Goal: Use online tool/utility: Use online tool/utility

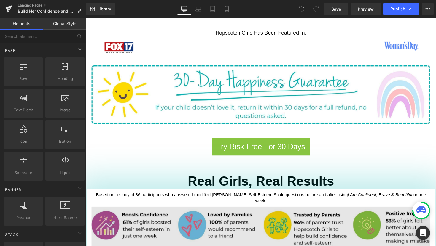
scroll to position [373, 0]
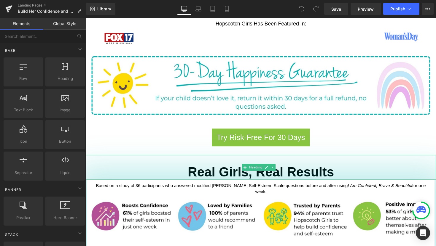
click at [105, 159] on div "Real Girls, Real Results" at bounding box center [265, 171] width 359 height 25
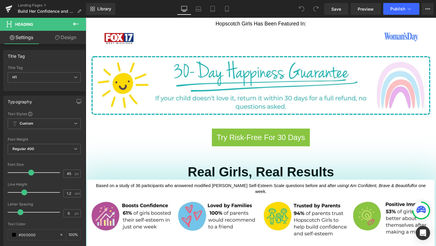
click at [66, 39] on link "Design" at bounding box center [65, 37] width 43 height 13
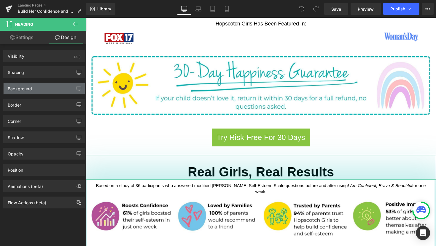
click at [46, 89] on div "Background" at bounding box center [44, 88] width 81 height 11
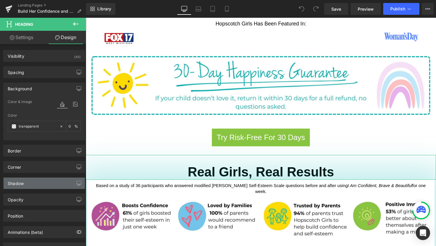
click at [49, 189] on div "Shadow" at bounding box center [44, 183] width 81 height 11
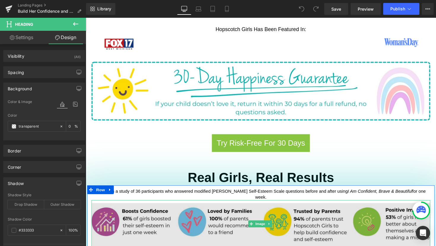
scroll to position [366, 0]
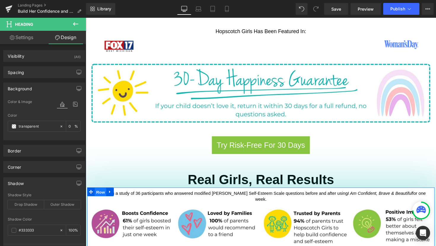
click at [97, 192] on span "Row" at bounding box center [101, 196] width 12 height 9
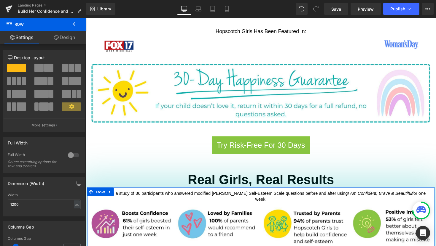
click at [63, 41] on link "Design" at bounding box center [64, 37] width 43 height 13
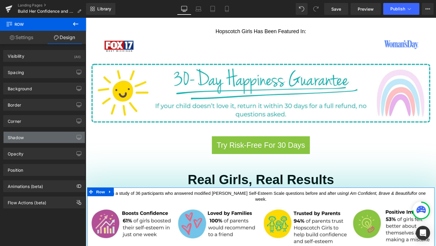
click at [51, 141] on div "Shadow" at bounding box center [44, 137] width 81 height 11
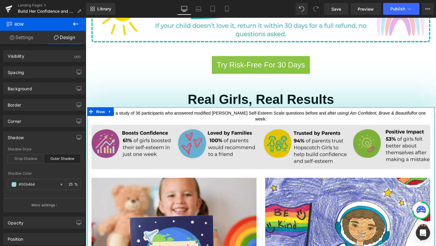
scroll to position [417, 0]
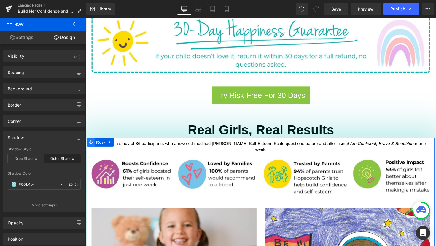
click at [89, 143] on icon at bounding box center [91, 145] width 4 height 4
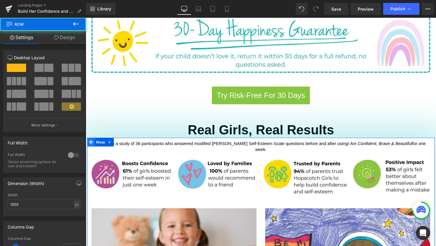
click at [89, 143] on icon at bounding box center [91, 145] width 4 height 4
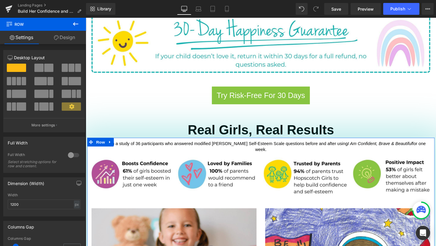
click at [67, 42] on link "Design" at bounding box center [64, 37] width 43 height 13
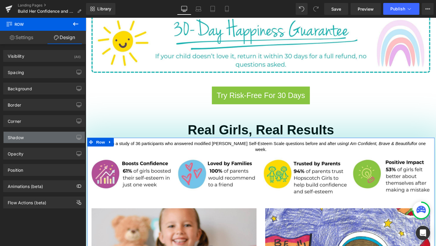
click at [41, 136] on div "Shadow" at bounding box center [44, 137] width 81 height 11
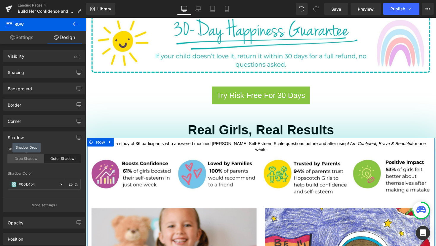
click at [36, 160] on div "Drop Shadow" at bounding box center [26, 158] width 36 height 9
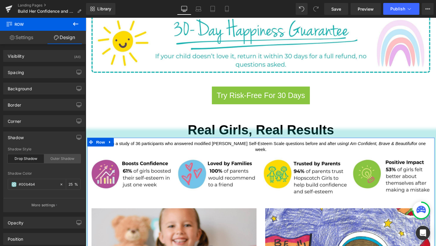
click at [62, 159] on div "Outer Shadow" at bounding box center [62, 158] width 36 height 9
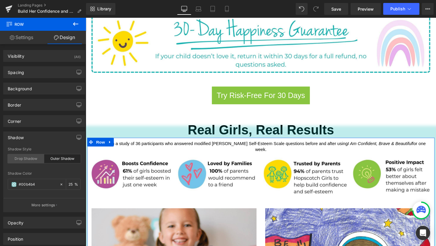
click at [28, 160] on div "Drop Shadow" at bounding box center [26, 158] width 36 height 9
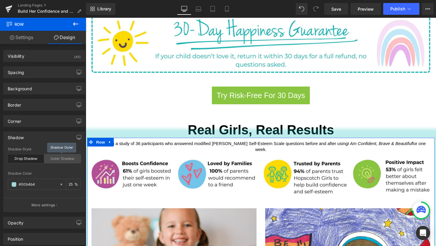
click at [56, 159] on div "Outer Shadow" at bounding box center [62, 158] width 36 height 9
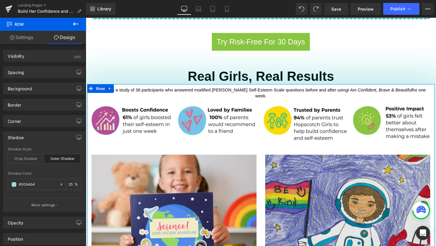
scroll to position [399, 0]
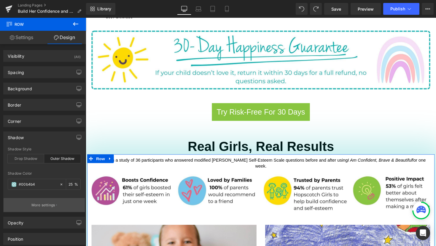
click at [53, 206] on p "More settings" at bounding box center [43, 205] width 24 height 5
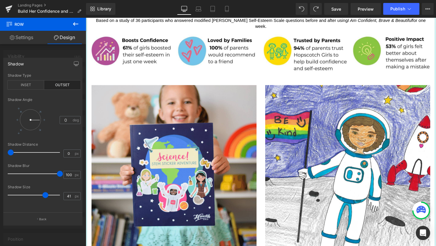
scroll to position [545, 0]
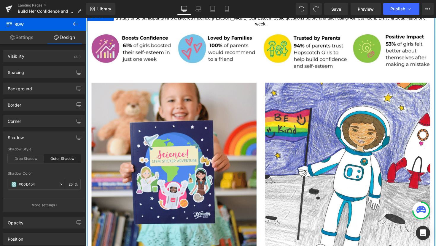
click at [25, 37] on link "Settings" at bounding box center [21, 37] width 43 height 13
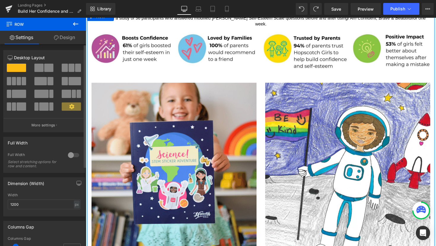
click at [20, 83] on span at bounding box center [19, 81] width 4 height 8
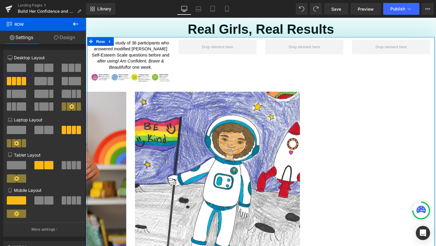
scroll to position [511, 0]
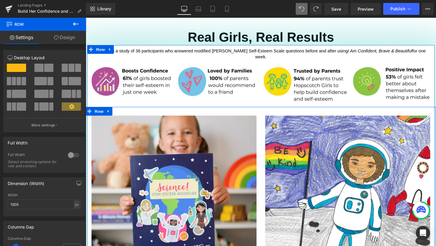
click at [97, 109] on span "Row" at bounding box center [99, 113] width 12 height 9
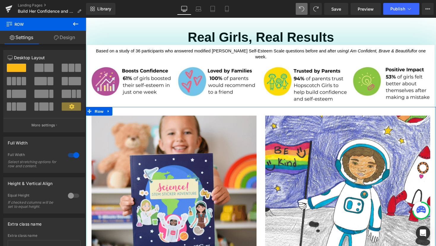
click at [12, 81] on span at bounding box center [14, 81] width 4 height 8
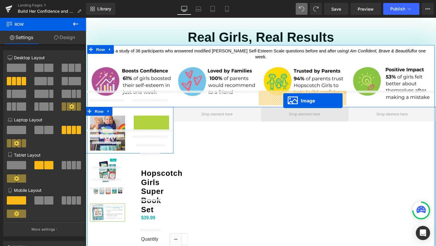
drag, startPoint x: 151, startPoint y: 122, endPoint x: 288, endPoint y: 103, distance: 138.0
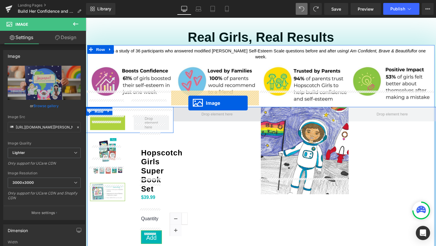
drag, startPoint x: 96, startPoint y: 120, endPoint x: 191, endPoint y: 105, distance: 96.0
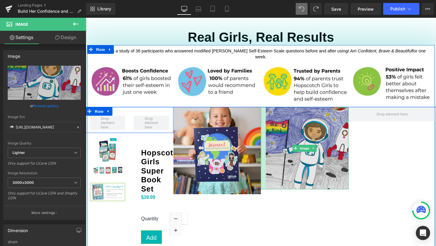
drag, startPoint x: 263, startPoint y: 107, endPoint x: 268, endPoint y: 108, distance: 5.0
click at [268, 109] on div "Image" at bounding box center [310, 151] width 90 height 85
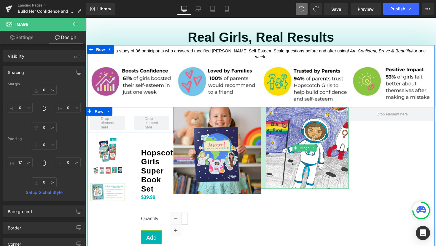
click at [265, 111] on div at bounding box center [268, 151] width 6 height 84
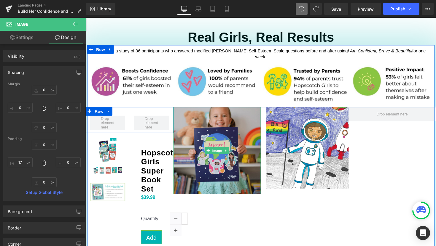
click at [258, 113] on img at bounding box center [220, 154] width 90 height 90
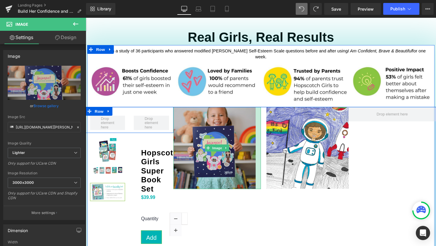
drag, startPoint x: 262, startPoint y: 114, endPoint x: 257, endPoint y: 114, distance: 5.3
click at [257, 114] on div "Image" at bounding box center [220, 151] width 90 height 84
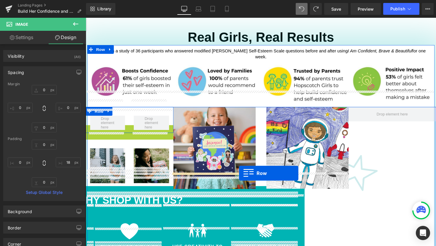
drag, startPoint x: 87, startPoint y: 116, endPoint x: 243, endPoint y: 177, distance: 166.7
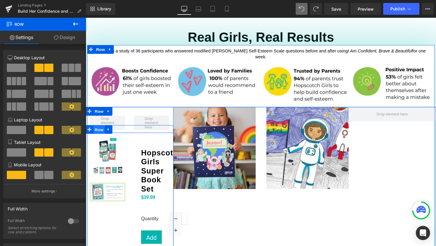
click at [95, 128] on span "Row" at bounding box center [99, 132] width 12 height 9
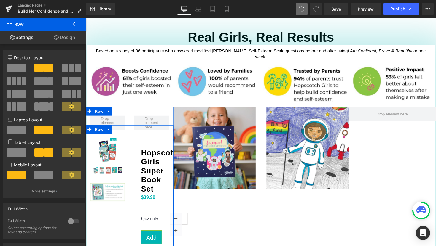
click at [22, 69] on span at bounding box center [16, 68] width 19 height 8
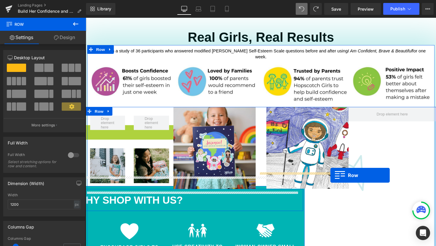
drag, startPoint x: 87, startPoint y: 116, endPoint x: 336, endPoint y: 179, distance: 256.6
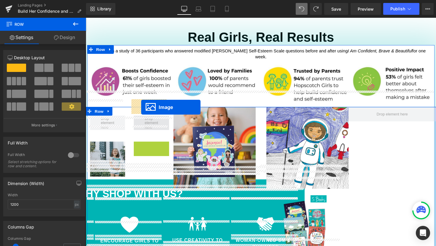
drag, startPoint x: 140, startPoint y: 146, endPoint x: 143, endPoint y: 109, distance: 37.1
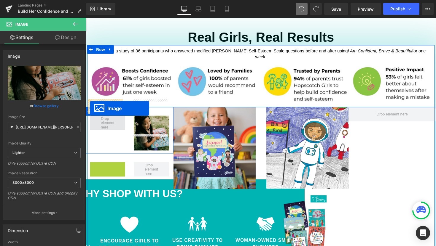
drag, startPoint x: 96, startPoint y: 167, endPoint x: 90, endPoint y: 111, distance: 56.6
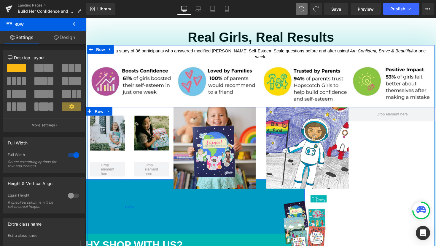
drag, startPoint x: 127, startPoint y: 168, endPoint x: 135, endPoint y: 220, distance: 53.2
click at [135, 220] on div "188px" at bounding box center [130, 212] width 359 height 56
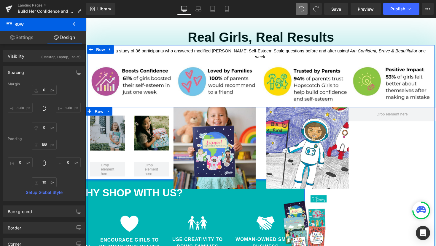
drag, startPoint x: 136, startPoint y: 169, endPoint x: 118, endPoint y: 115, distance: 56.4
click at [118, 115] on div "Image Image Row Row WHY SHOP WITH US? Heading Row Image Empowered over 600,000 …" at bounding box center [131, 192] width 90 height 167
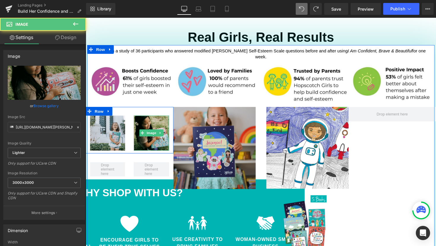
drag, startPoint x: 168, startPoint y: 137, endPoint x: 178, endPoint y: 141, distance: 10.5
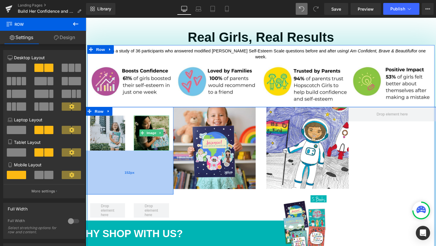
drag, startPoint x: 167, startPoint y: 139, endPoint x: 167, endPoint y: 181, distance: 42.1
click at [167, 181] on div "152px" at bounding box center [131, 176] width 90 height 45
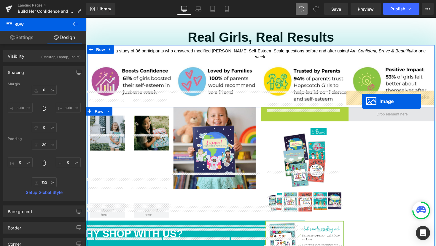
drag, startPoint x: 299, startPoint y: 135, endPoint x: 368, endPoint y: 103, distance: 76.1
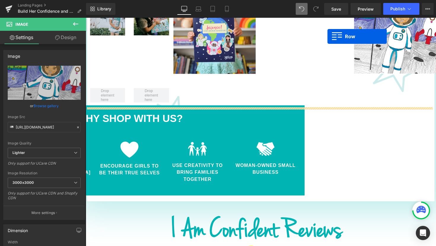
scroll to position [694, 0]
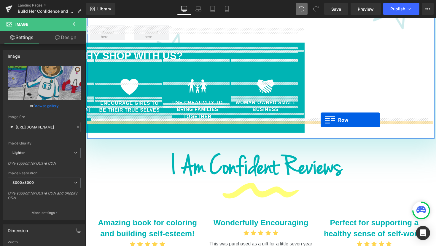
drag, startPoint x: 266, startPoint y: 89, endPoint x: 326, endPoint y: 123, distance: 68.6
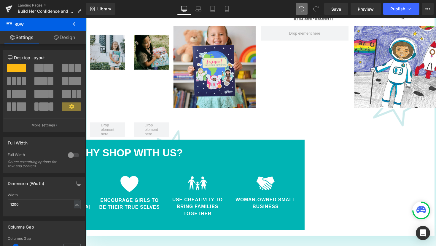
scroll to position [594, 0]
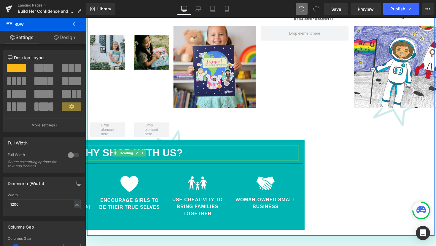
click at [222, 149] on h1 "WHY SHOP WITH US?" at bounding box center [130, 157] width 347 height 16
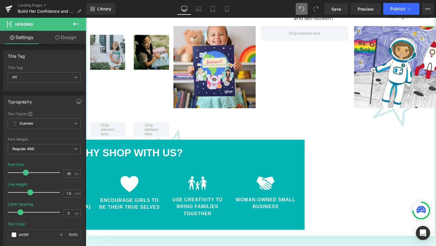
click at [78, 23] on icon at bounding box center [75, 23] width 7 height 7
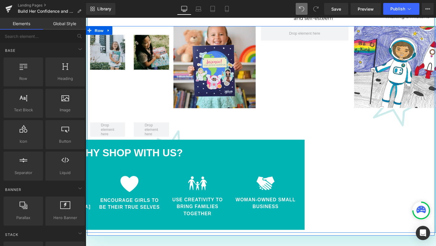
click at [395, 151] on div "Image Image Row 152px Row WHY SHOP WITH US? Heading Row Image Empowered over 60…" at bounding box center [265, 132] width 359 height 212
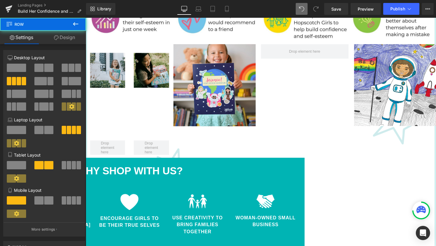
scroll to position [527, 0]
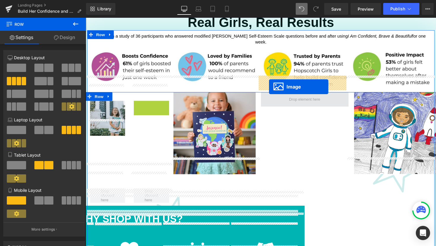
drag, startPoint x: 140, startPoint y: 104, endPoint x: 273, endPoint y: 89, distance: 134.5
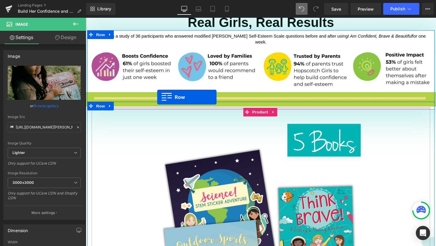
drag, startPoint x: 88, startPoint y: 81, endPoint x: 159, endPoint y: 99, distance: 73.0
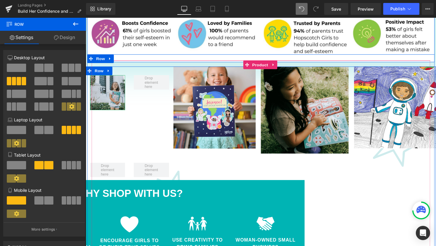
scroll to position [561, 0]
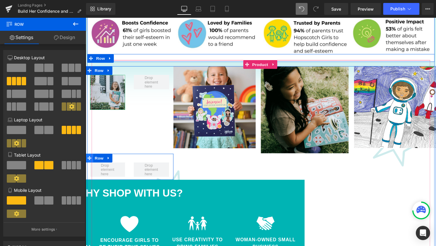
click at [88, 160] on icon at bounding box center [89, 162] width 4 height 4
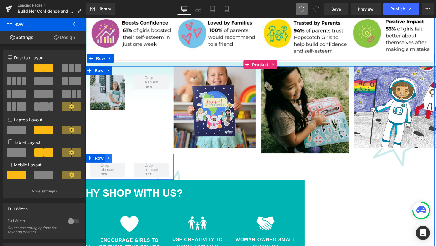
click at [108, 161] on icon at bounding box center [108, 162] width 1 height 3
click at [122, 160] on icon at bounding box center [124, 162] width 4 height 4
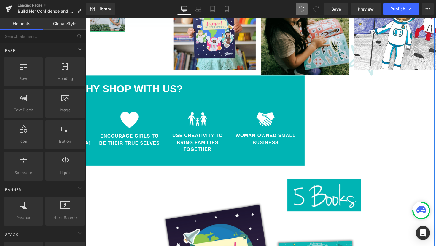
scroll to position [629, 0]
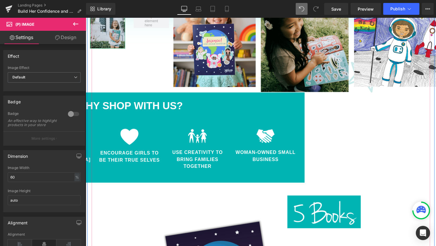
scroll to position [621, 0]
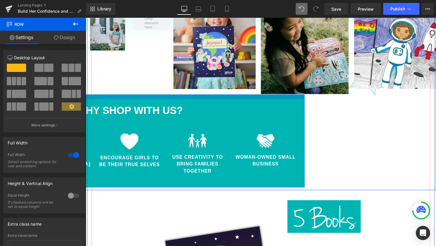
drag, startPoint x: 113, startPoint y: 81, endPoint x: 216, endPoint y: 84, distance: 102.9
click at [216, 97] on div at bounding box center [130, 99] width 359 height 5
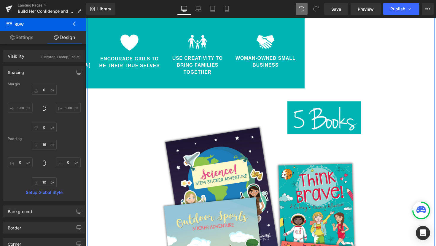
scroll to position [695, 0]
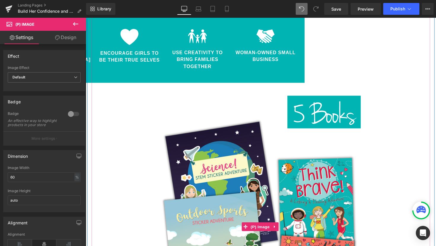
scroll to position [800, 0]
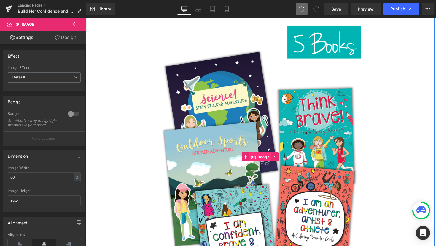
click at [267, 156] on span "(P) Image" at bounding box center [264, 160] width 23 height 9
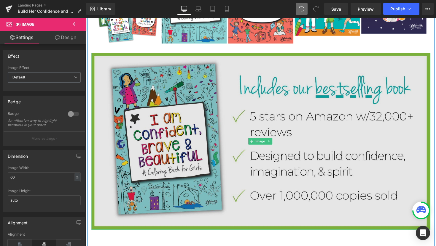
scroll to position [1339, 0]
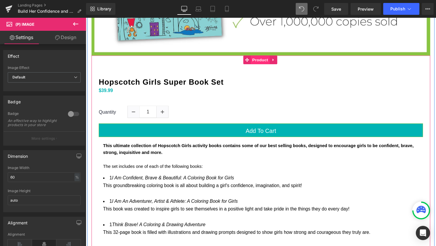
click at [263, 57] on span "Product" at bounding box center [264, 61] width 19 height 9
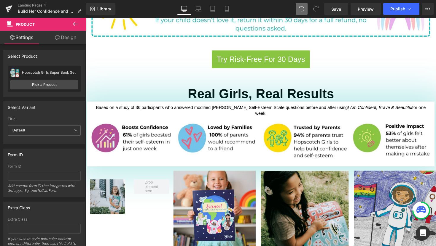
scroll to position [464, 0]
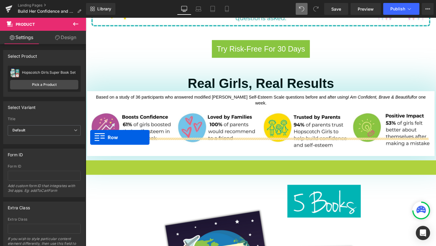
drag, startPoint x: 87, startPoint y: 151, endPoint x: 90, endPoint y: 140, distance: 11.4
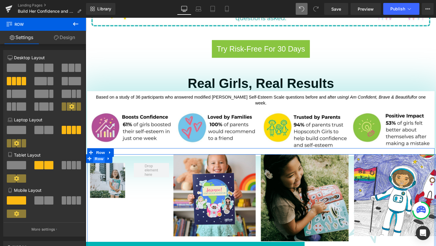
click at [100, 158] on span "Row" at bounding box center [99, 162] width 12 height 9
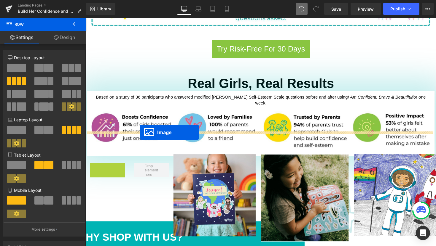
drag, startPoint x: 97, startPoint y: 167, endPoint x: 141, endPoint y: 135, distance: 54.2
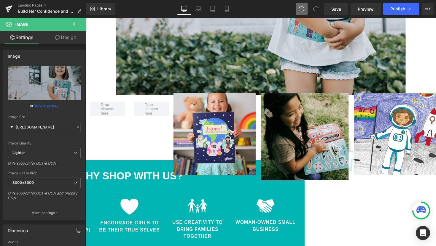
scroll to position [806, 0]
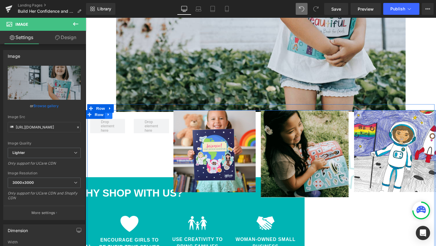
click at [107, 115] on icon at bounding box center [109, 117] width 4 height 4
click at [124, 115] on icon at bounding box center [124, 117] width 4 height 4
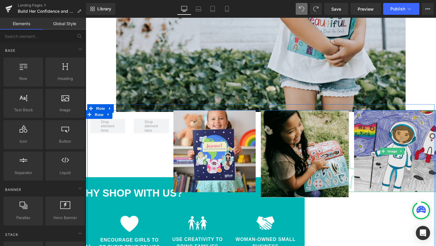
click at [369, 177] on img at bounding box center [400, 155] width 90 height 84
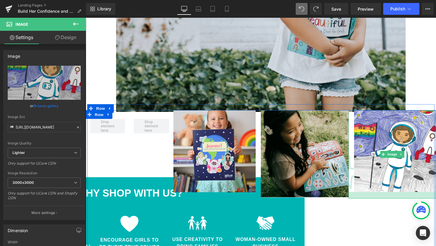
drag, startPoint x: 359, startPoint y: 179, endPoint x: 358, endPoint y: 186, distance: 6.9
click at [358, 196] on div at bounding box center [400, 199] width 90 height 7
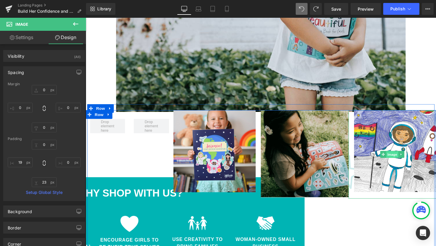
click at [397, 155] on span "Image" at bounding box center [399, 158] width 12 height 7
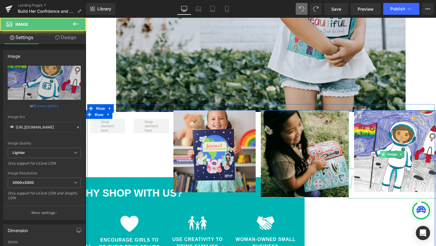
click at [389, 156] on icon at bounding box center [390, 157] width 3 height 3
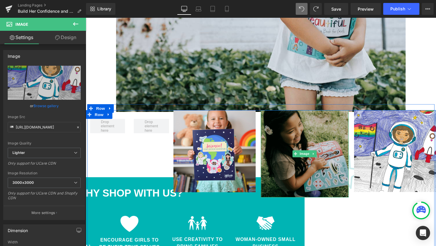
click at [335, 115] on img at bounding box center [310, 158] width 90 height 90
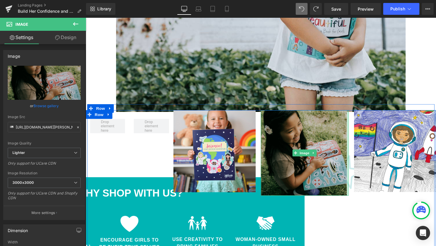
drag, startPoint x: 351, startPoint y: 184, endPoint x: 349, endPoint y: 181, distance: 3.5
click at [349, 181] on div "Image" at bounding box center [310, 157] width 90 height 88
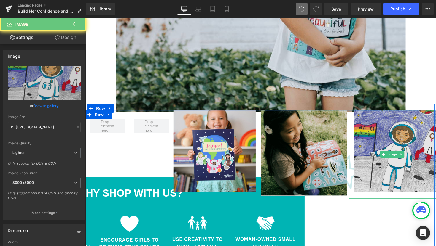
click at [367, 173] on img at bounding box center [400, 158] width 90 height 91
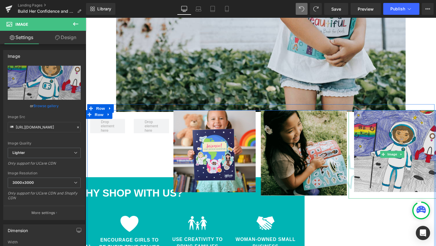
click at [363, 172] on img at bounding box center [400, 158] width 90 height 91
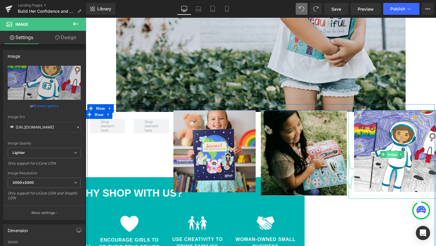
click at [397, 155] on span "Image" at bounding box center [399, 158] width 12 height 7
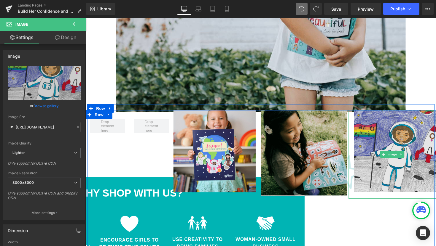
click at [359, 179] on img at bounding box center [400, 158] width 90 height 91
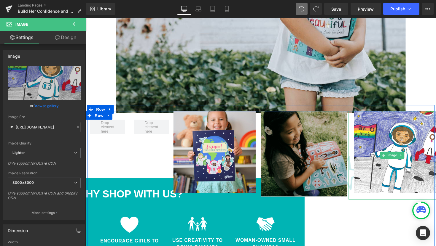
scroll to position [805, 0]
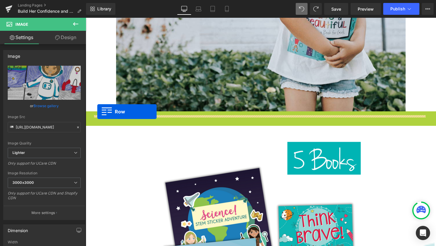
drag, startPoint x: 88, startPoint y: 101, endPoint x: 97, endPoint y: 114, distance: 16.1
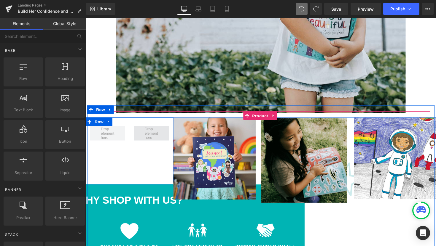
click at [146, 128] on span at bounding box center [153, 136] width 18 height 16
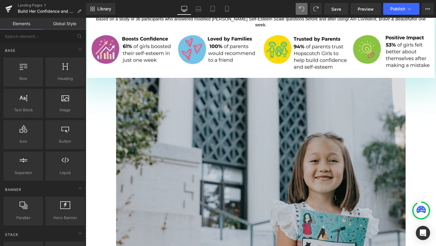
scroll to position [471, 0]
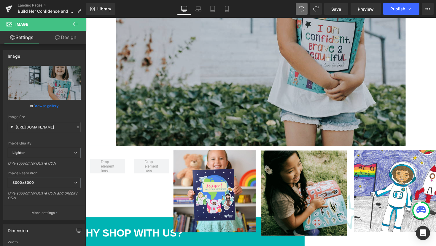
scroll to position [773, 0]
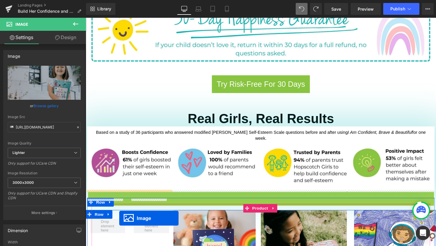
scroll to position [434, 0]
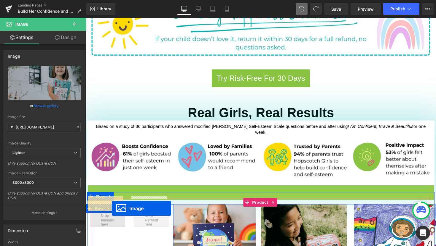
drag, startPoint x: 252, startPoint y: 88, endPoint x: 112, endPoint y: 213, distance: 187.2
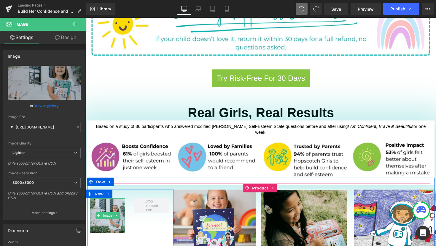
drag, startPoint x: 122, startPoint y: 220, endPoint x: 148, endPoint y: 230, distance: 27.8
click at [151, 233] on div "Image Row" at bounding box center [131, 239] width 90 height 90
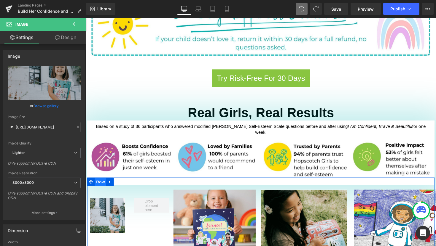
click at [101, 182] on span "Row" at bounding box center [101, 186] width 12 height 9
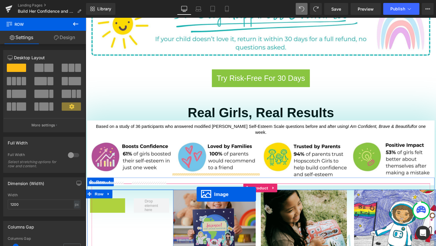
drag, startPoint x: 105, startPoint y: 204, endPoint x: 199, endPoint y: 199, distance: 93.8
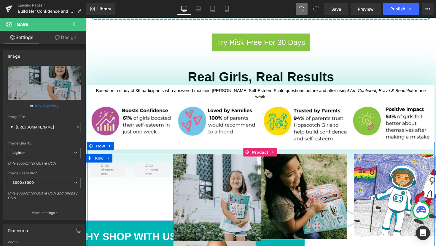
scroll to position [510, 0]
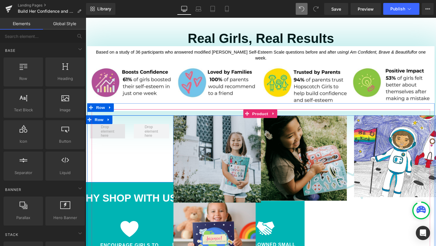
click at [111, 126] on span at bounding box center [108, 134] width 18 height 16
click at [108, 120] on icon at bounding box center [109, 122] width 4 height 4
click at [122, 120] on icon at bounding box center [124, 122] width 4 height 4
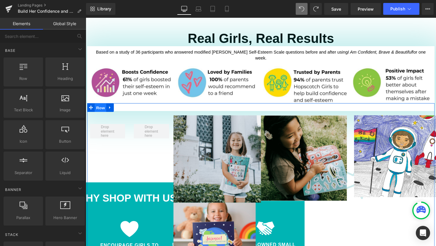
click at [98, 106] on span "Row" at bounding box center [101, 110] width 12 height 9
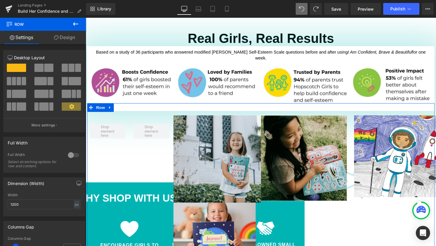
click at [23, 84] on span at bounding box center [24, 81] width 4 height 8
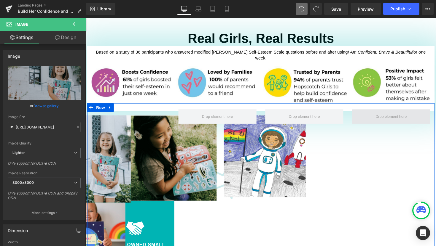
click at [391, 112] on span at bounding box center [398, 119] width 80 height 15
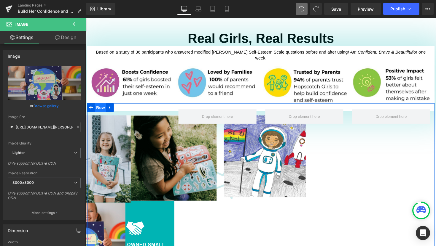
click at [98, 105] on span "Row" at bounding box center [101, 109] width 12 height 9
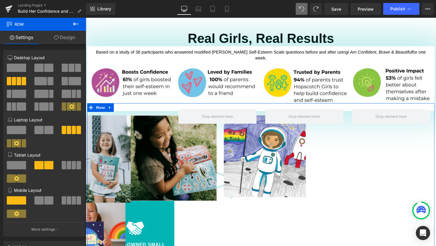
click at [71, 70] on span at bounding box center [71, 68] width 6 height 8
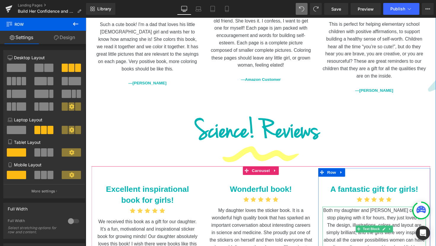
scroll to position [1398, 0]
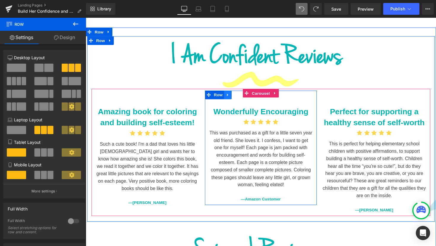
click at [230, 92] on link at bounding box center [231, 96] width 8 height 9
click at [243, 92] on link at bounding box center [247, 96] width 8 height 9
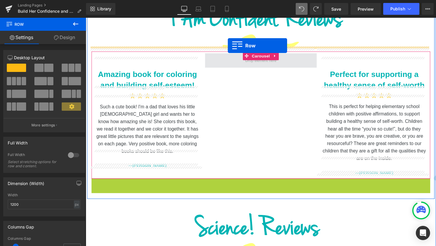
scroll to position [1431, 0]
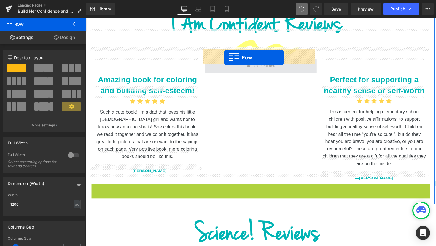
drag, startPoint x: 94, startPoint y: 169, endPoint x: 227, endPoint y: 58, distance: 173.2
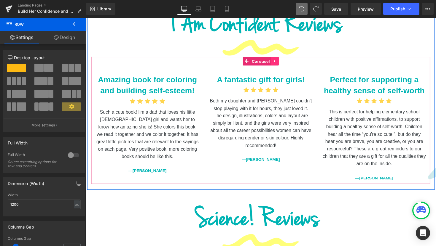
click at [278, 60] on icon at bounding box center [279, 62] width 4 height 4
click at [251, 58] on link "Carousel" at bounding box center [261, 62] width 29 height 9
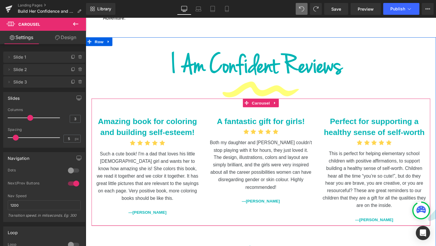
scroll to position [1336, 0]
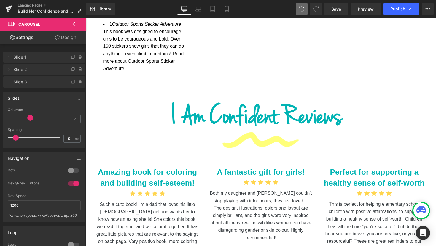
click at [286, 117] on h1 "I Am Confident Reviews" at bounding box center [261, 121] width 354 height 44
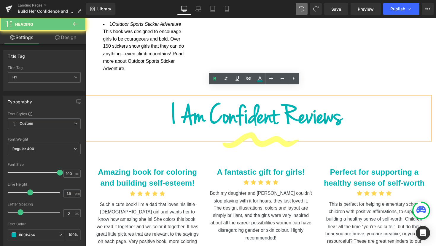
click at [285, 111] on h1 "I Am Confident Reviews" at bounding box center [261, 121] width 354 height 44
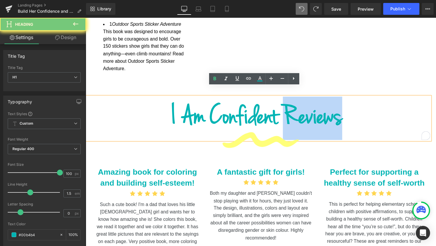
click at [285, 111] on h1 "I Am Confident Reviews" at bounding box center [261, 121] width 354 height 44
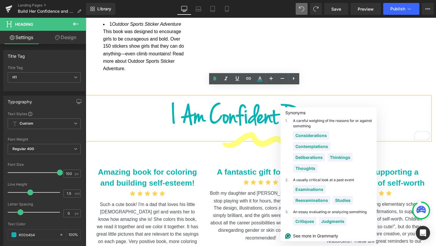
click at [282, 112] on h1 "I Am Confident Reviews" at bounding box center [261, 121] width 354 height 44
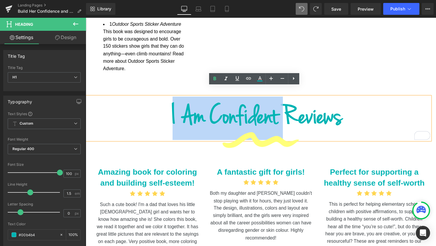
drag, startPoint x: 283, startPoint y: 113, endPoint x: 167, endPoint y: 113, distance: 116.2
click at [167, 113] on h1 "I Am Confident Reviews" at bounding box center [261, 121] width 354 height 44
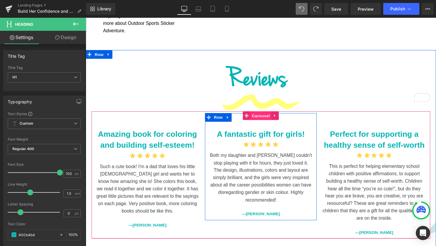
scroll to position [1376, 0]
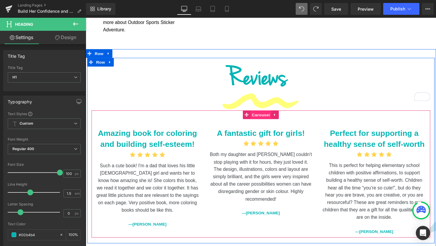
click at [263, 113] on span "Carousel" at bounding box center [264, 117] width 21 height 9
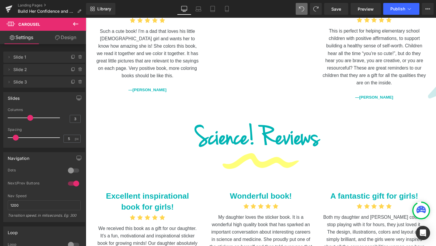
scroll to position [1441, 0]
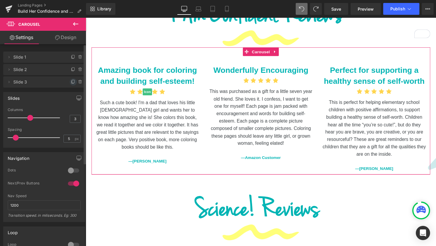
click at [71, 82] on icon at bounding box center [73, 82] width 5 height 5
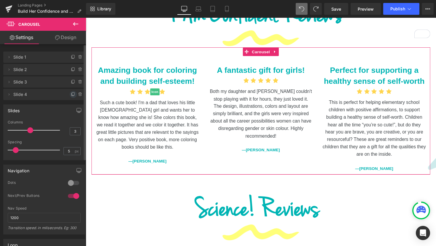
click at [71, 94] on icon at bounding box center [73, 94] width 5 height 5
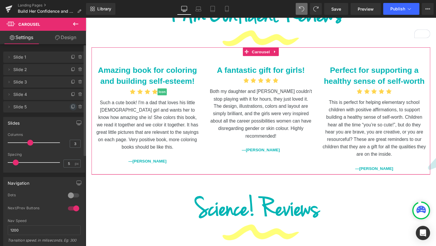
click at [71, 107] on icon at bounding box center [72, 107] width 2 height 3
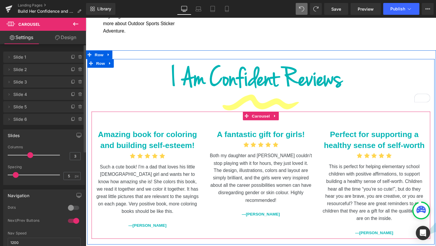
scroll to position [1372, 0]
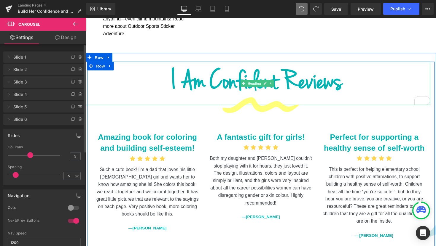
click at [283, 78] on h1 "I Am Confident Reviews" at bounding box center [261, 85] width 354 height 44
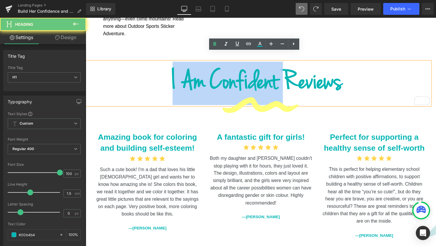
drag, startPoint x: 283, startPoint y: 78, endPoint x: 166, endPoint y: 81, distance: 117.7
click at [166, 81] on h1 "I Am Confident Reviews" at bounding box center [261, 85] width 354 height 44
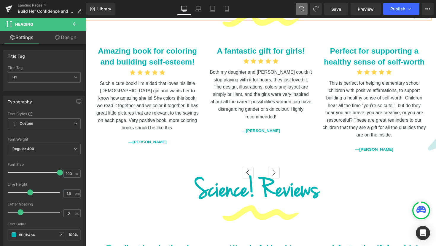
scroll to position [1385, 0]
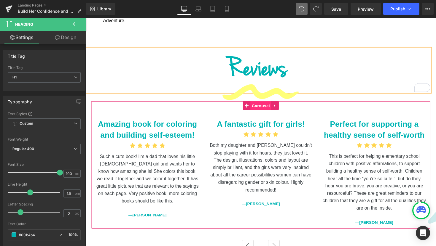
click at [263, 103] on span "Carousel" at bounding box center [264, 107] width 21 height 9
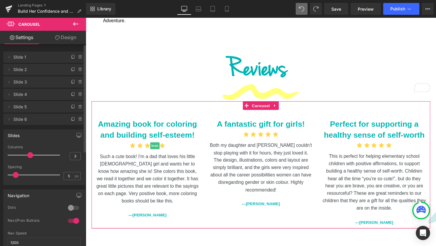
click at [40, 94] on span "Slide 4" at bounding box center [38, 94] width 50 height 11
click at [9, 95] on icon at bounding box center [9, 94] width 5 height 5
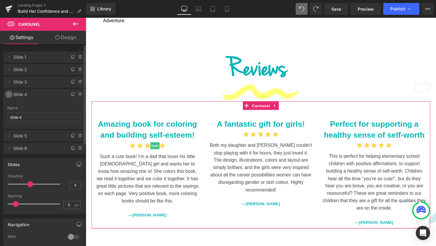
click at [9, 95] on icon at bounding box center [9, 94] width 5 height 5
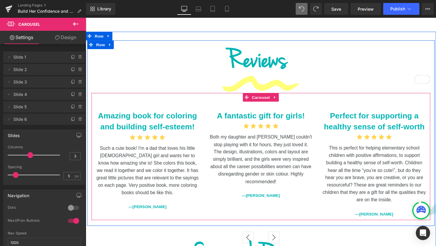
scroll to position [1415, 0]
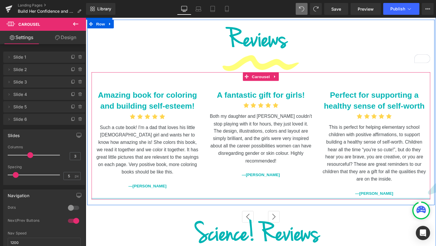
click at [276, 203] on div at bounding box center [265, 203] width 347 height 1
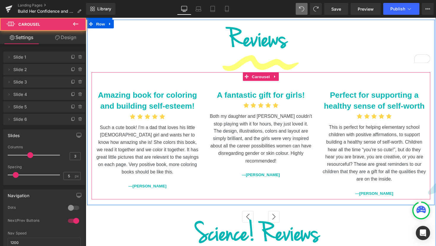
click at [293, 184] on div "Amazing book for coloring and building self-esteem! Text Block Icon Icon Icon I…" at bounding box center [440, 140] width 697 height 129
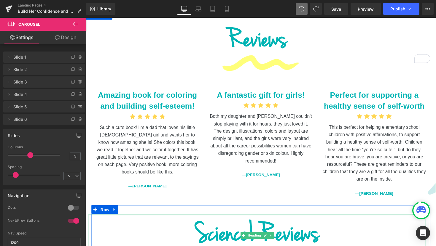
click at [280, 219] on div at bounding box center [261, 219] width 345 height 1
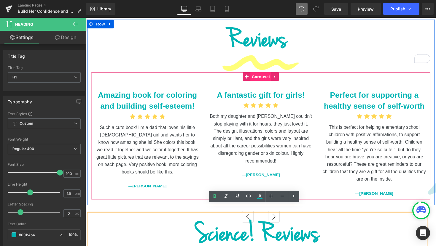
click at [262, 74] on span "Carousel" at bounding box center [264, 78] width 21 height 9
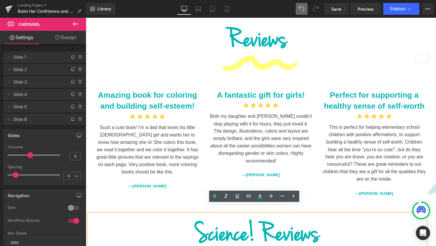
click at [351, 232] on h1 "Science! Reviews" at bounding box center [261, 241] width 345 height 44
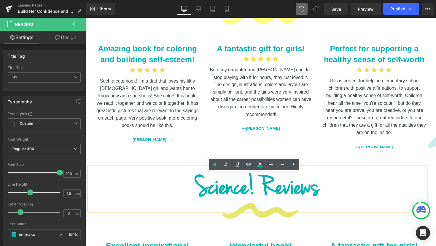
scroll to position [1445, 0]
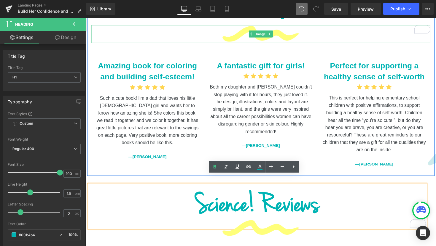
click at [187, 31] on div at bounding box center [265, 34] width 347 height 19
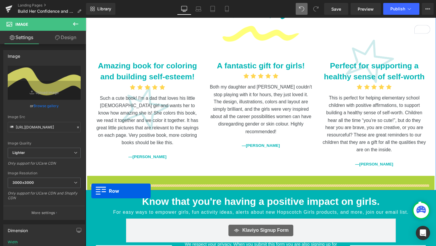
drag, startPoint x: 90, startPoint y: 175, endPoint x: 91, endPoint y: 195, distance: 20.8
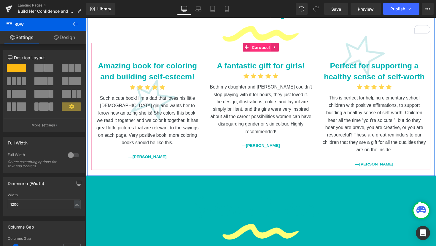
click at [260, 44] on span "Carousel" at bounding box center [264, 48] width 21 height 9
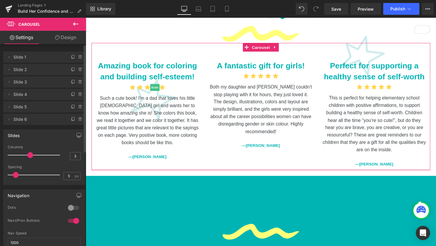
click at [36, 96] on span "Slide 4" at bounding box center [38, 94] width 50 height 11
click at [38, 109] on span "Slide 5" at bounding box center [38, 106] width 50 height 11
click at [42, 121] on span "Slide 6" at bounding box center [38, 119] width 50 height 11
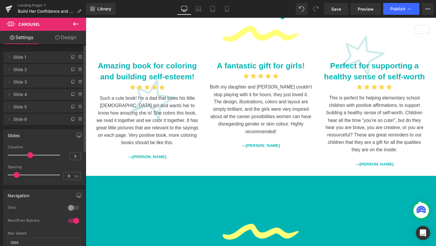
type input "5"
click at [15, 175] on span at bounding box center [16, 175] width 6 height 6
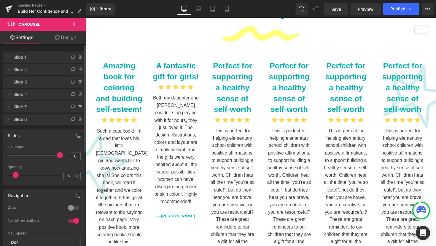
drag, startPoint x: 29, startPoint y: 154, endPoint x: 54, endPoint y: 156, distance: 24.7
click at [54, 156] on div at bounding box center [35, 155] width 49 height 12
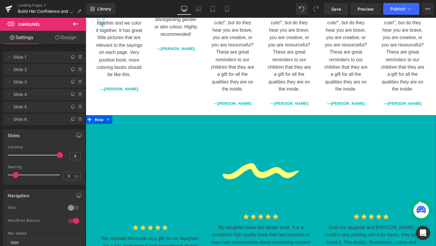
scroll to position [1644, 0]
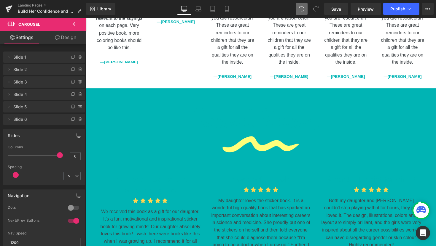
type input "3"
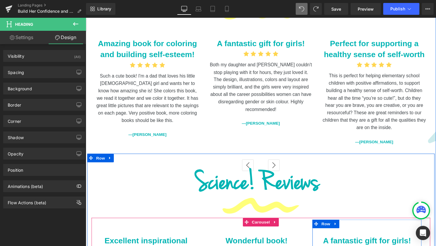
scroll to position [1389, 0]
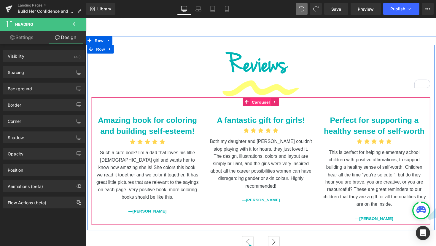
click at [263, 100] on span "Carousel" at bounding box center [264, 104] width 21 height 9
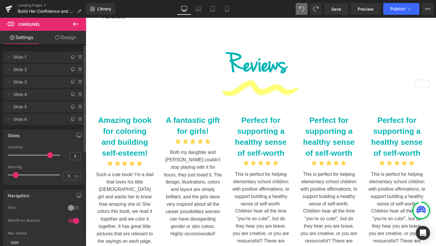
type input "6"
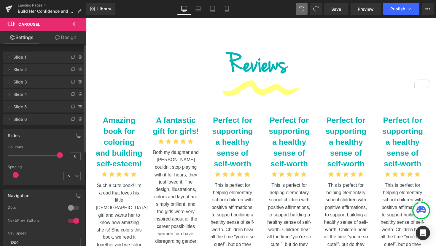
drag, startPoint x: 29, startPoint y: 157, endPoint x: 55, endPoint y: 157, distance: 25.5
click at [55, 157] on div at bounding box center [35, 155] width 49 height 12
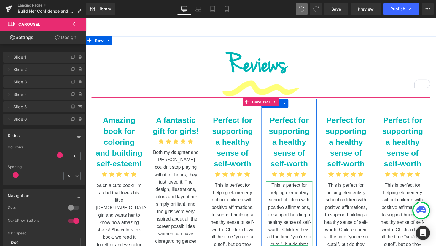
scroll to position [1457, 0]
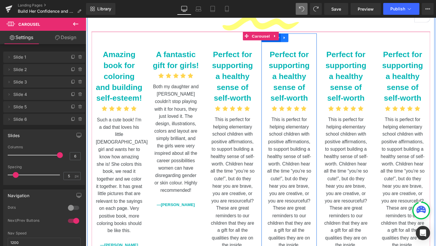
click at [287, 36] on icon at bounding box center [289, 38] width 4 height 4
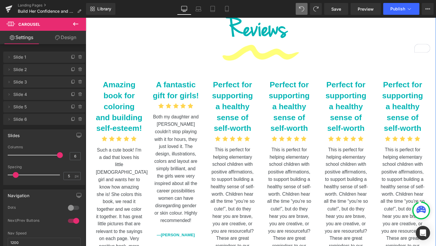
scroll to position [1371, 0]
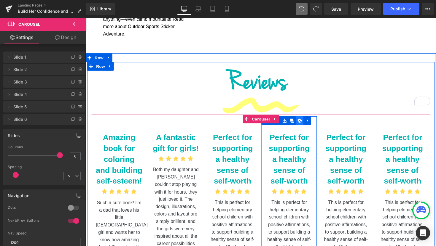
click at [303, 121] on icon at bounding box center [305, 123] width 4 height 4
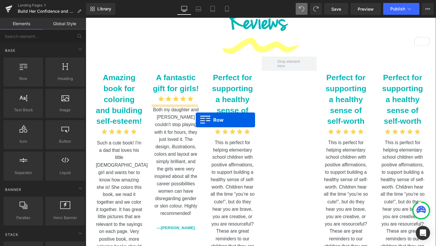
scroll to position [1432, 0]
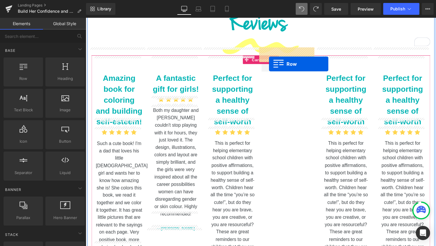
drag, startPoint x: 92, startPoint y: 180, endPoint x: 273, endPoint y: 65, distance: 213.9
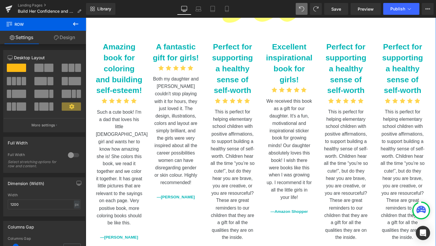
scroll to position [1430, 0]
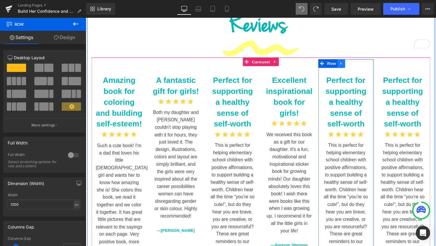
click at [347, 63] on icon at bounding box center [347, 65] width 4 height 4
click at [362, 63] on icon at bounding box center [363, 65] width 4 height 4
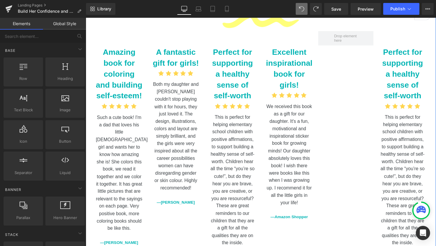
scroll to position [1427, 0]
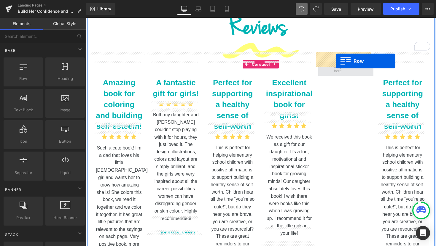
drag, startPoint x: 208, startPoint y: 116, endPoint x: 342, endPoint y: 62, distance: 144.0
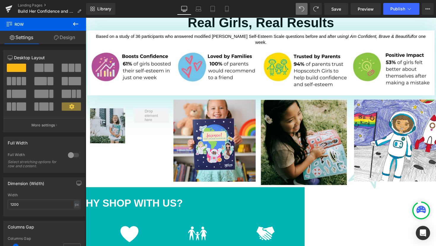
scroll to position [525, 0]
